Goal: Information Seeking & Learning: Learn about a topic

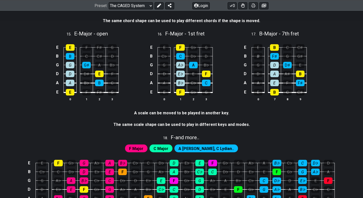
scroll to position [1399, 0]
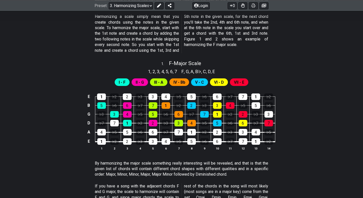
scroll to position [169, 0]
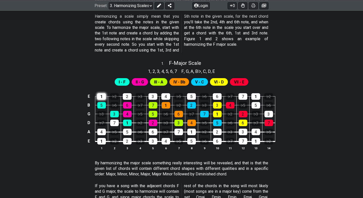
click at [100, 94] on div "1" at bounding box center [101, 96] width 9 height 7
click at [101, 105] on div "5" at bounding box center [101, 105] width 9 height 7
click at [101, 95] on div "1" at bounding box center [101, 96] width 9 height 7
click at [101, 116] on div "♭3" at bounding box center [101, 114] width 9 height 7
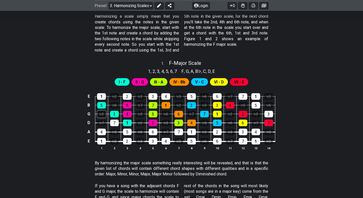
click at [102, 116] on div "♭3" at bounding box center [101, 114] width 9 height 7
click at [102, 121] on div "♭7" at bounding box center [101, 123] width 9 height 7
click at [120, 82] on span "I - F" at bounding box center [122, 82] width 7 height 7
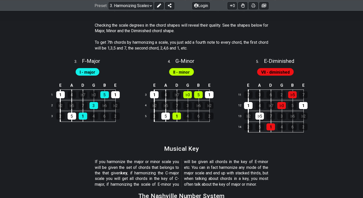
scroll to position [338, 0]
